Goal: Transaction & Acquisition: Obtain resource

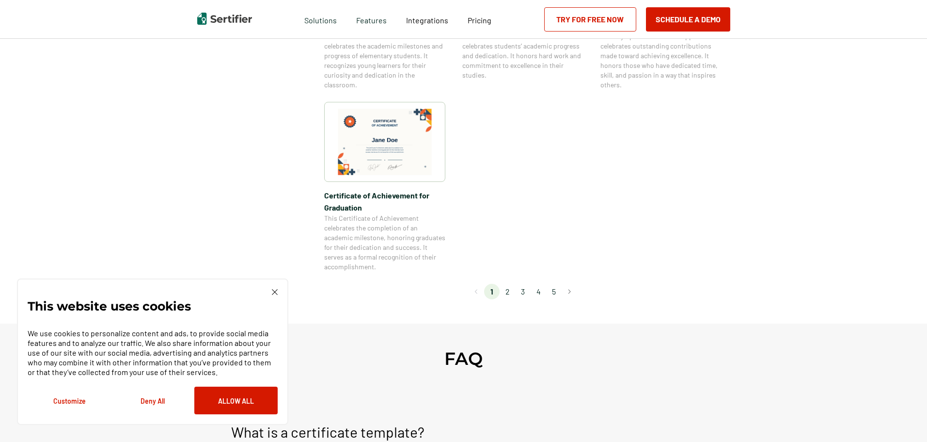
scroll to position [824, 0]
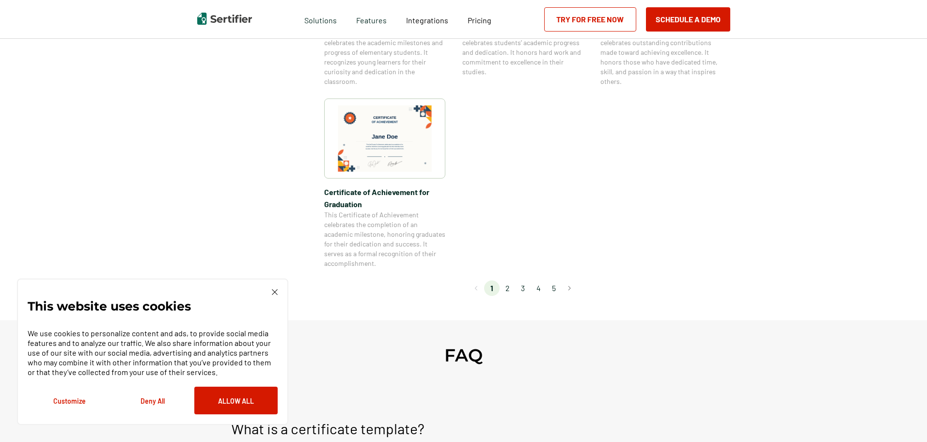
click at [510, 289] on li "2" at bounding box center [508, 288] width 16 height 16
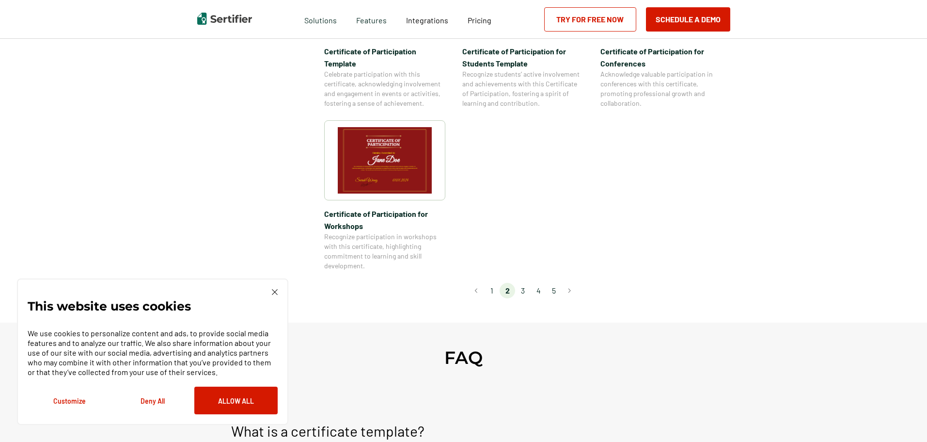
click at [528, 283] on li "3" at bounding box center [523, 291] width 16 height 16
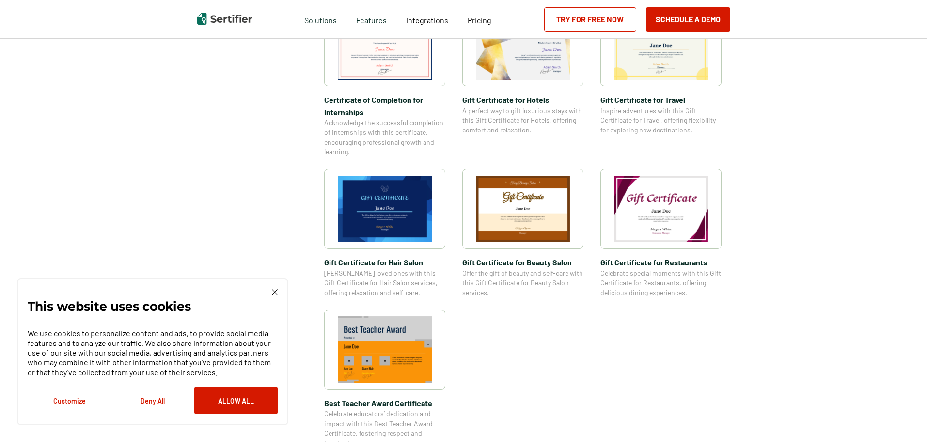
scroll to position [582, 0]
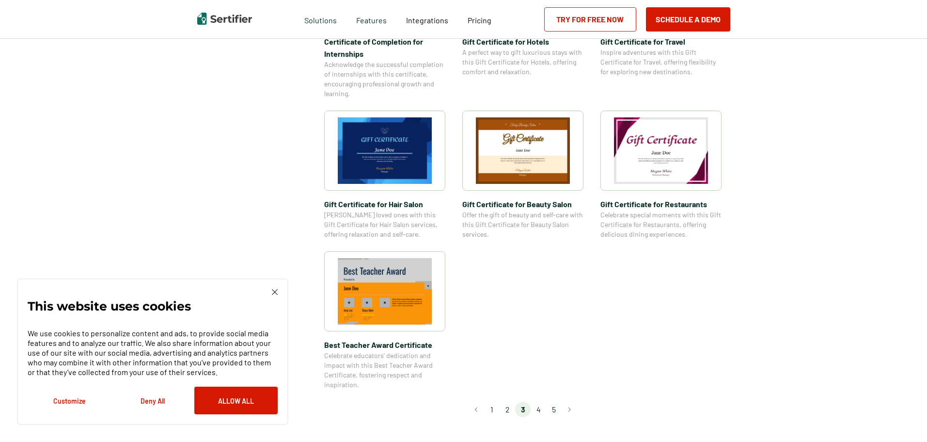
click at [539, 412] on li "4" at bounding box center [539, 409] width 16 height 16
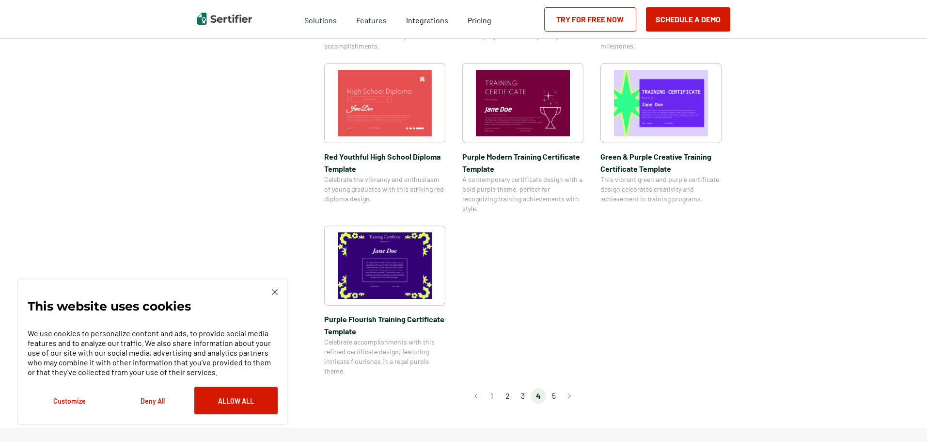
scroll to position [630, 0]
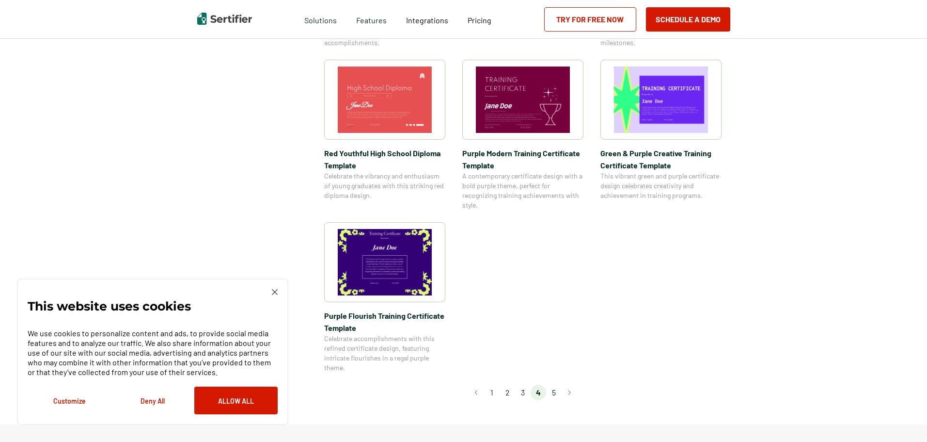
click at [554, 392] on li "5" at bounding box center [554, 392] width 16 height 16
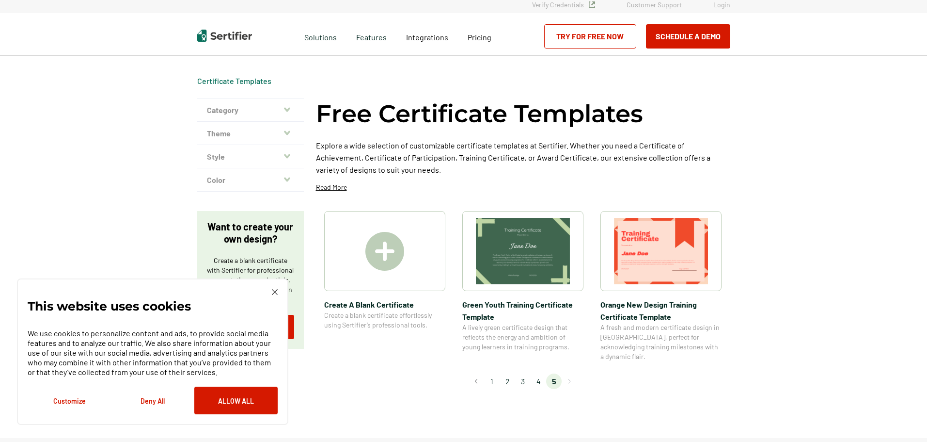
scroll to position [0, 0]
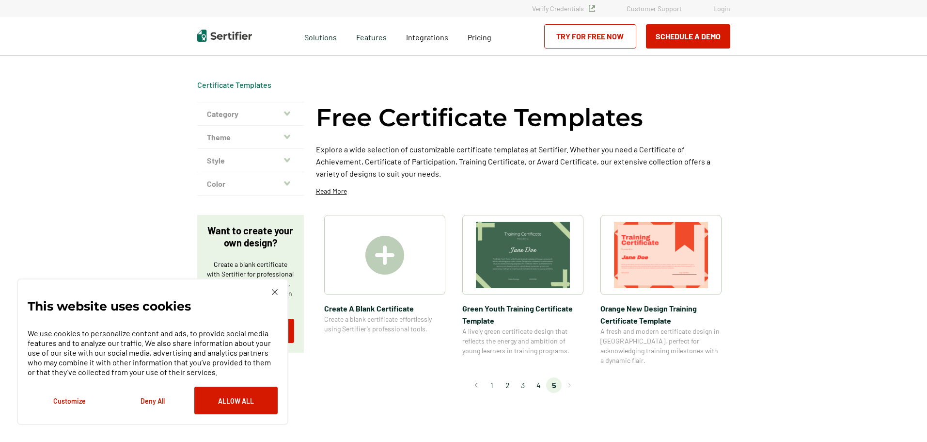
click at [494, 377] on li "1" at bounding box center [492, 385] width 16 height 16
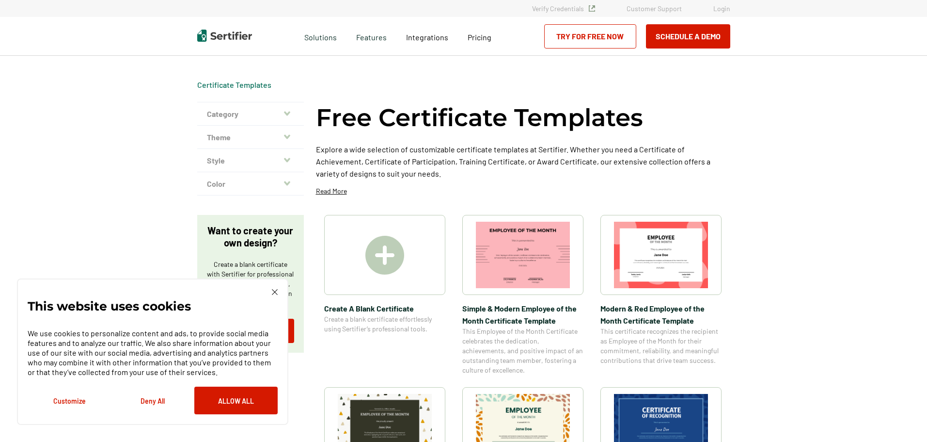
click at [285, 113] on button "Category" at bounding box center [250, 113] width 107 height 23
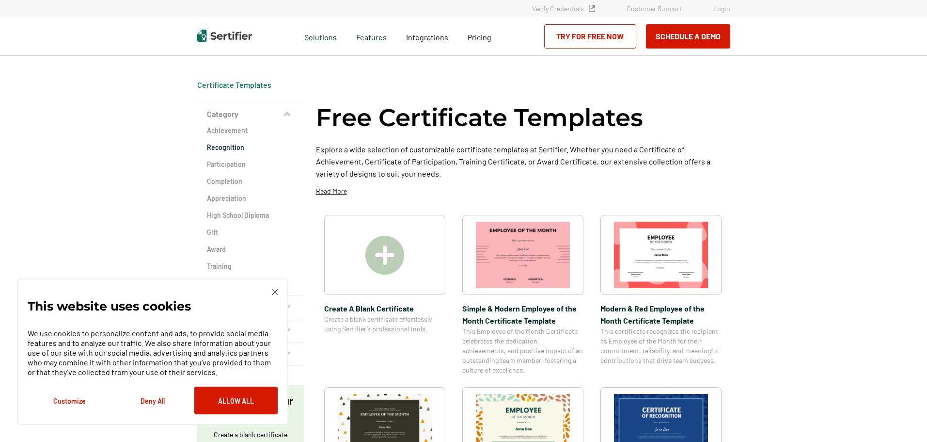
click at [235, 147] on h2 "Recognition" at bounding box center [250, 148] width 87 height 10
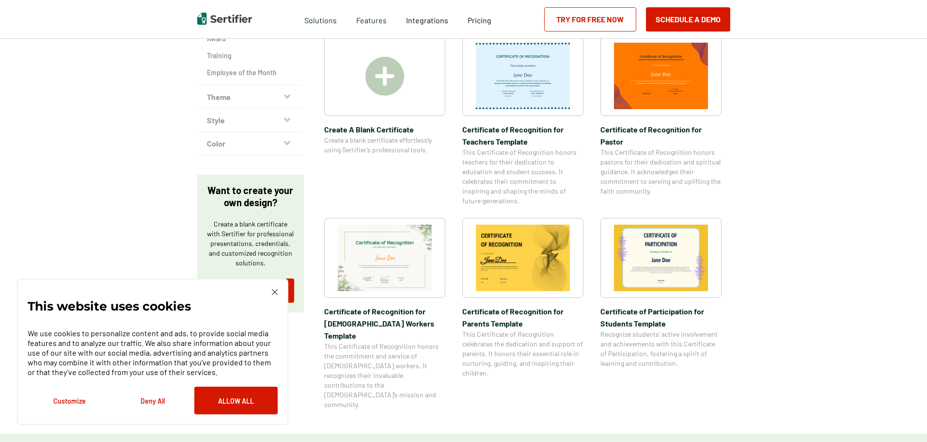
scroll to position [291, 0]
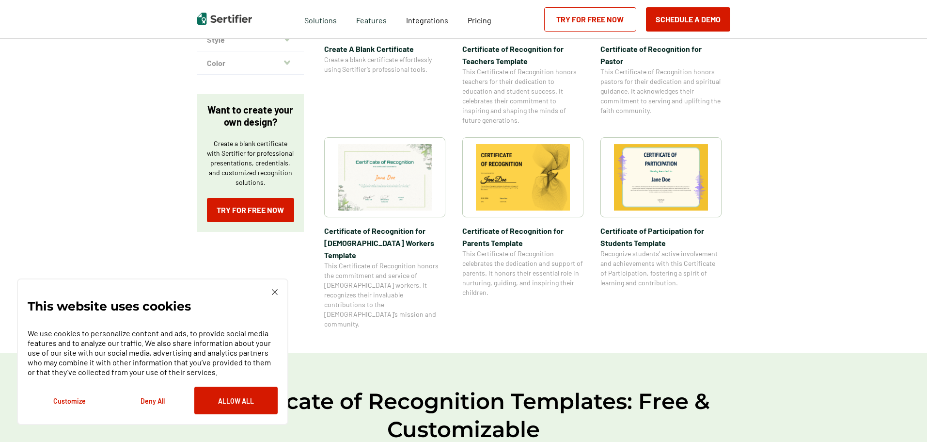
click at [379, 177] on img at bounding box center [385, 177] width 94 height 66
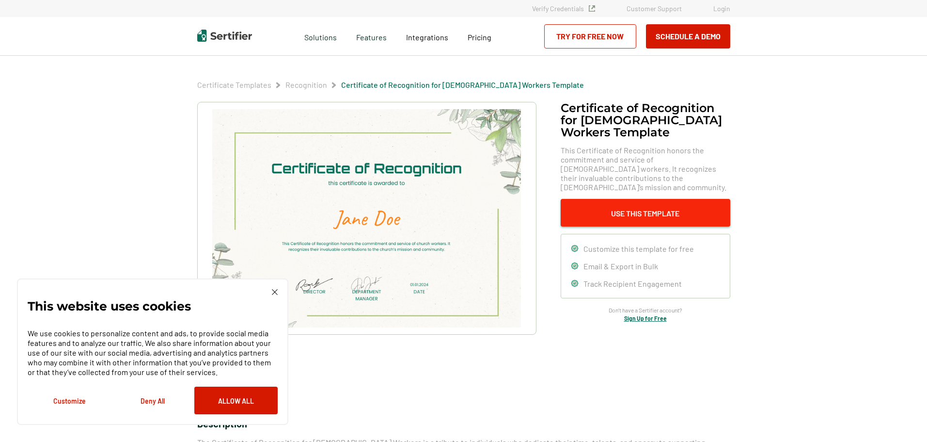
click at [610, 202] on button "Use This Template" at bounding box center [646, 213] width 170 height 28
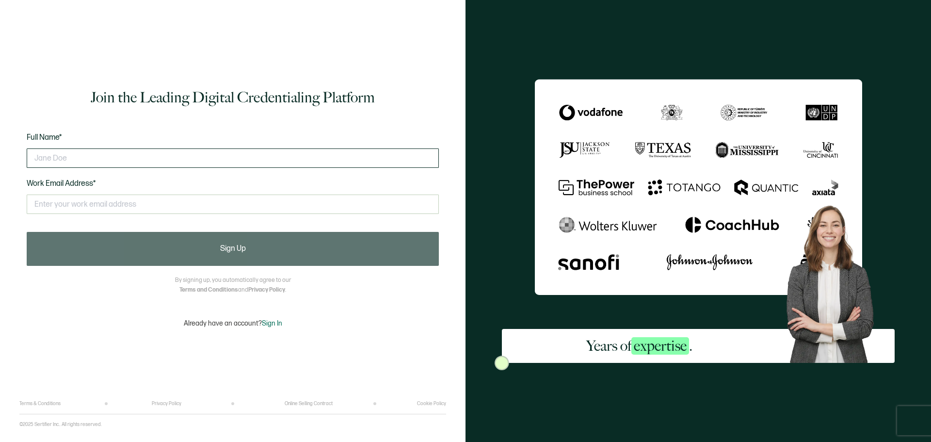
click at [85, 157] on input "text" at bounding box center [233, 157] width 412 height 19
type input "Shominiqua [PERSON_NAME]"
drag, startPoint x: 111, startPoint y: 155, endPoint x: 30, endPoint y: 159, distance: 81.6
click at [31, 159] on input "Shominiqua [PERSON_NAME]" at bounding box center [233, 157] width 412 height 19
